Goal: Information Seeking & Learning: Learn about a topic

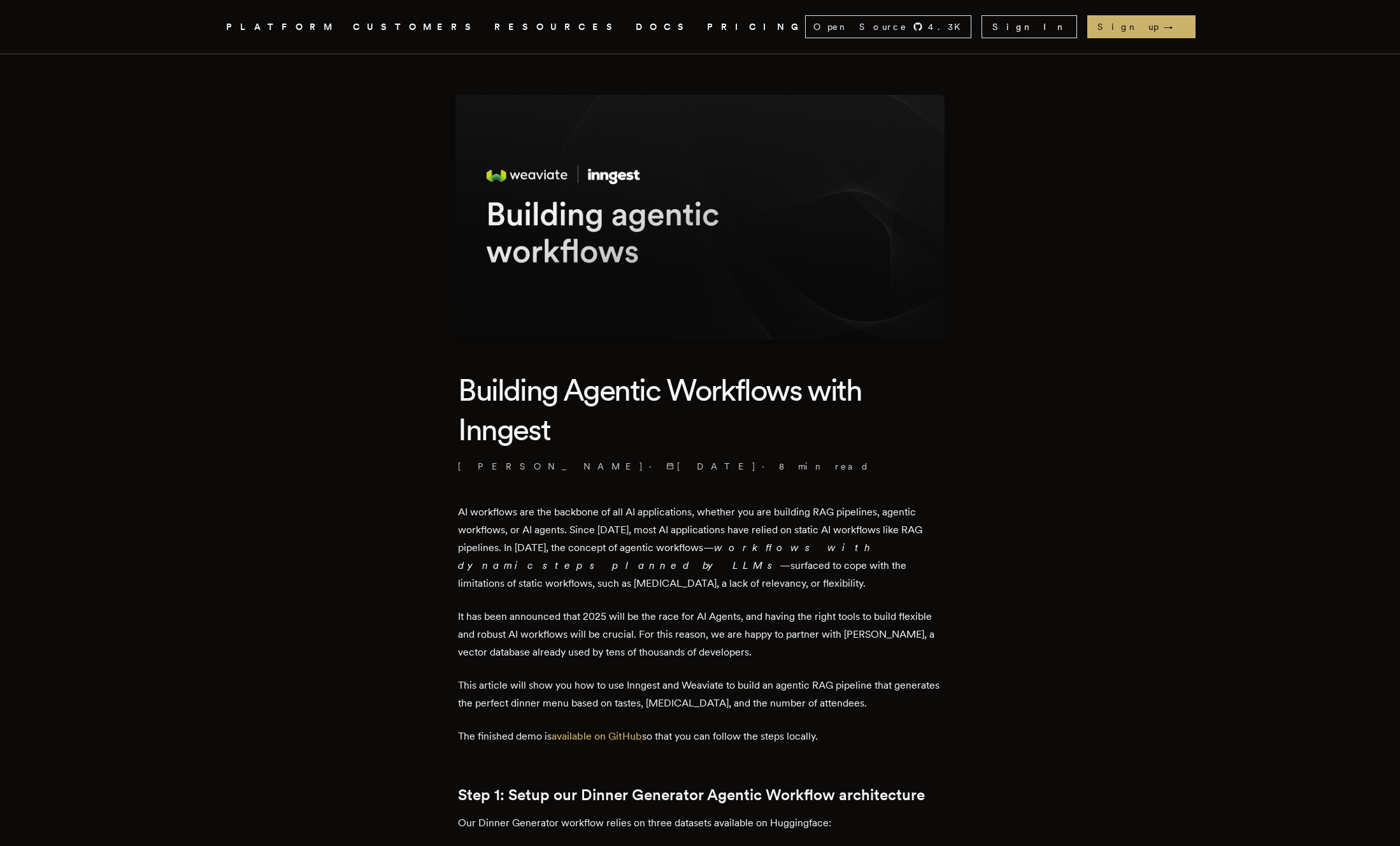
click at [767, 131] on img at bounding box center [699, 217] width 489 height 245
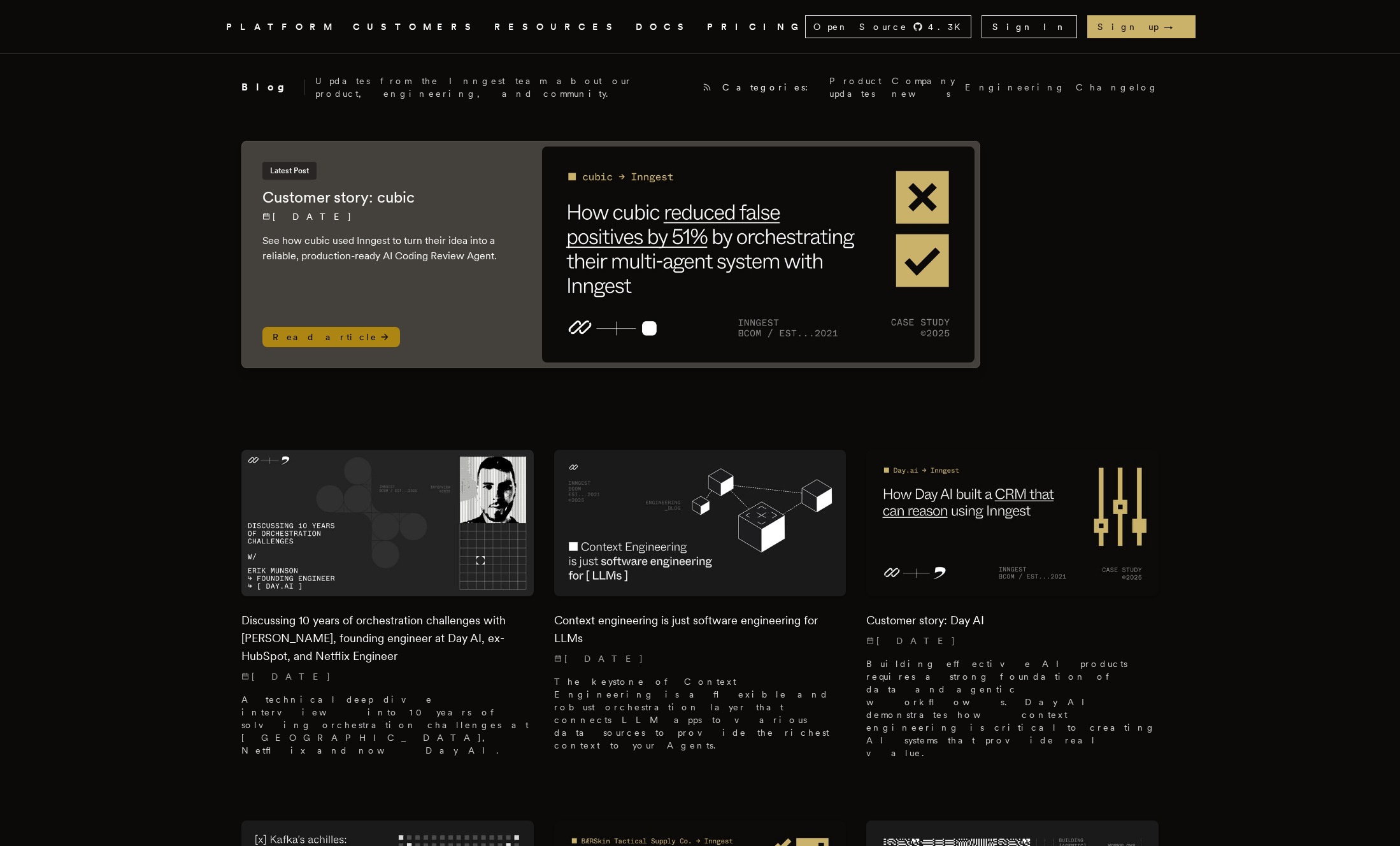
click at [705, 319] on img at bounding box center [758, 254] width 433 height 216
